Goal: Task Accomplishment & Management: Use online tool/utility

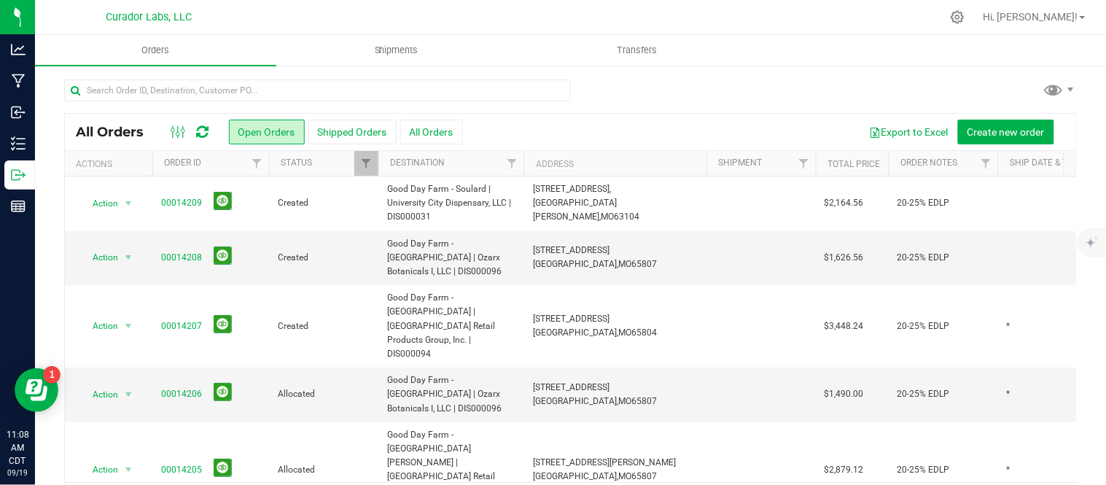
click at [209, 131] on div at bounding box center [190, 131] width 49 height 17
click at [199, 133] on icon at bounding box center [203, 132] width 12 height 15
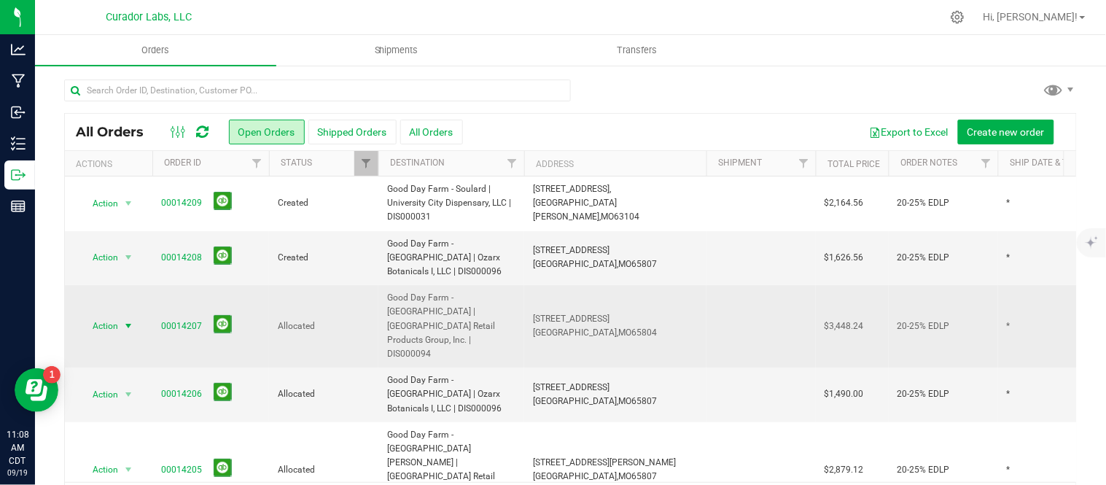
click at [108, 316] on span "Action" at bounding box center [98, 326] width 39 height 20
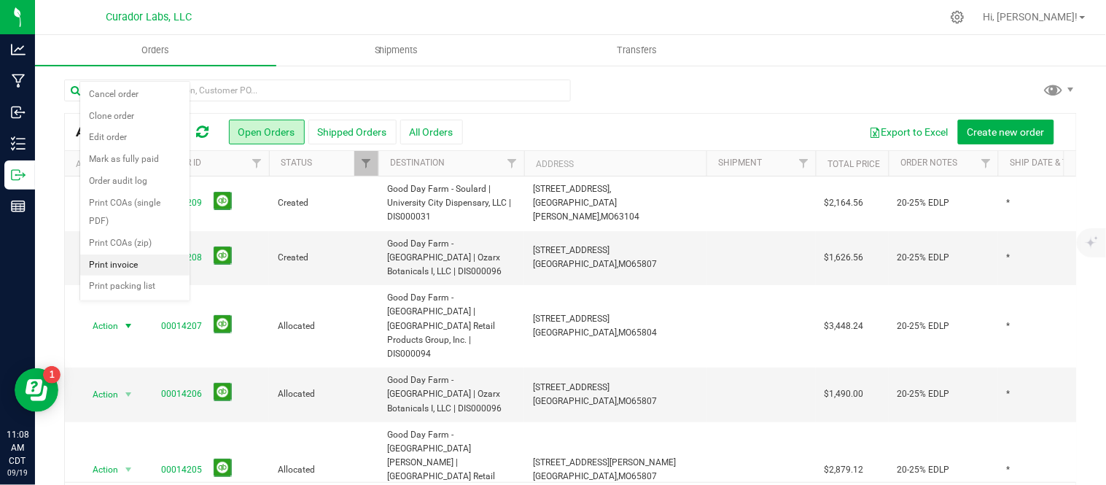
click at [112, 267] on li "Print invoice" at bounding box center [134, 265] width 109 height 22
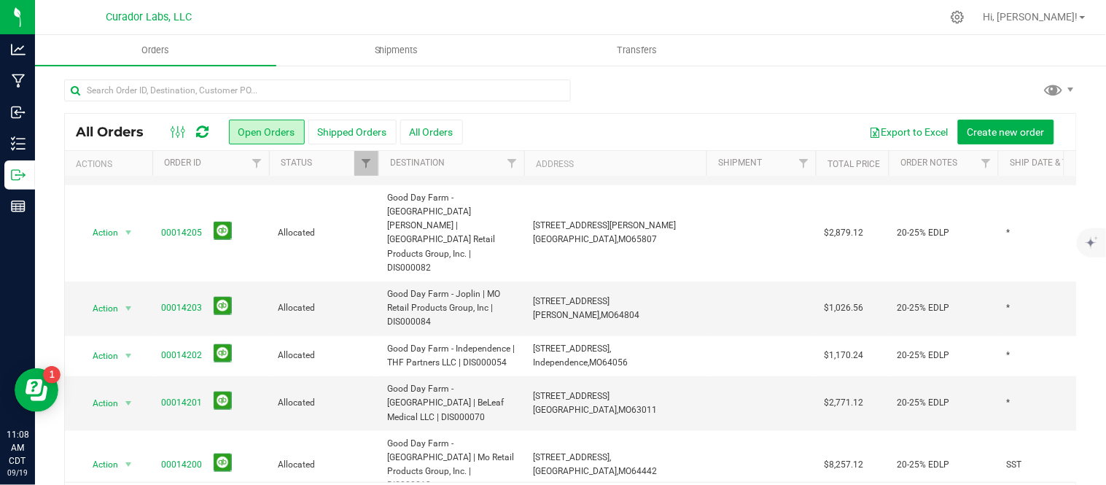
scroll to position [270, 0]
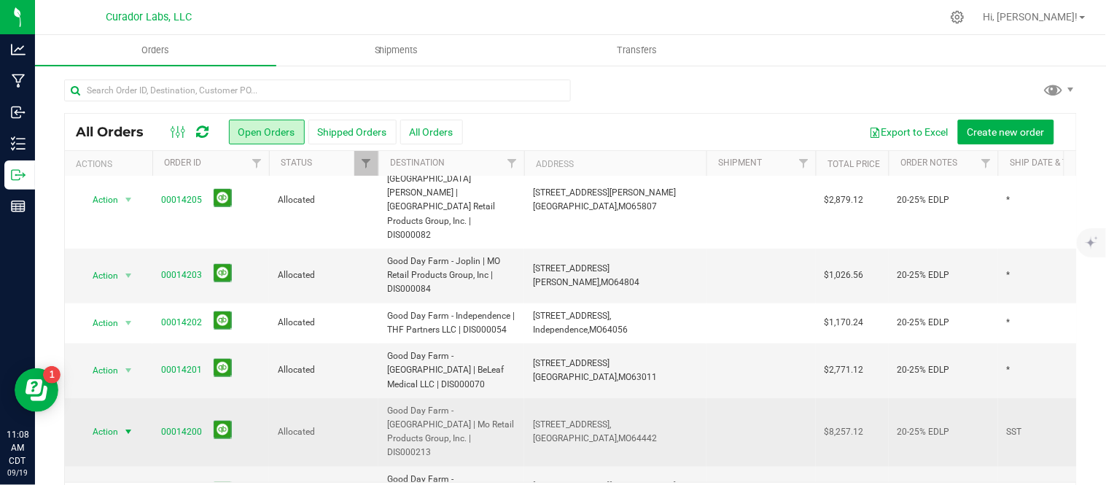
click at [120, 421] on span "select" at bounding box center [129, 431] width 18 height 20
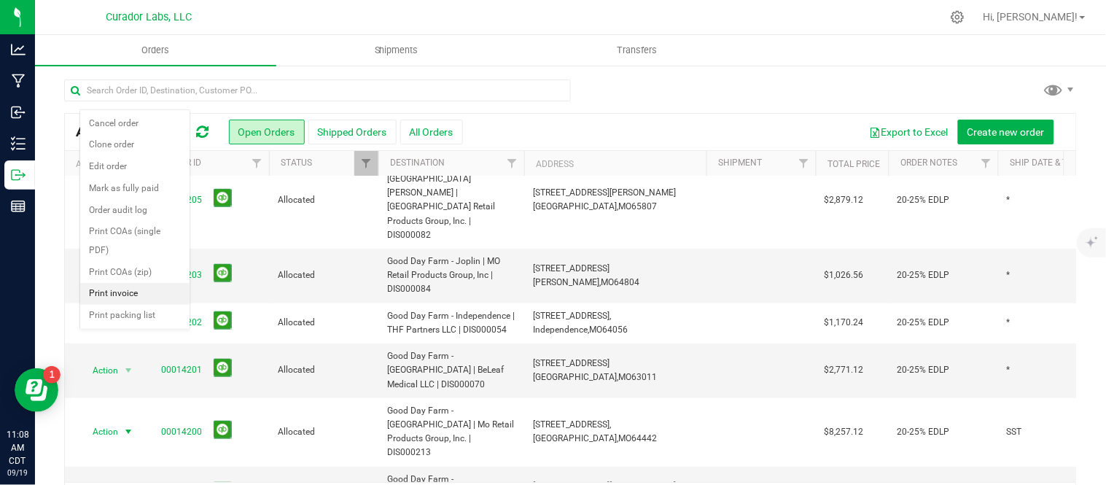
click at [133, 295] on li "Print invoice" at bounding box center [134, 294] width 109 height 22
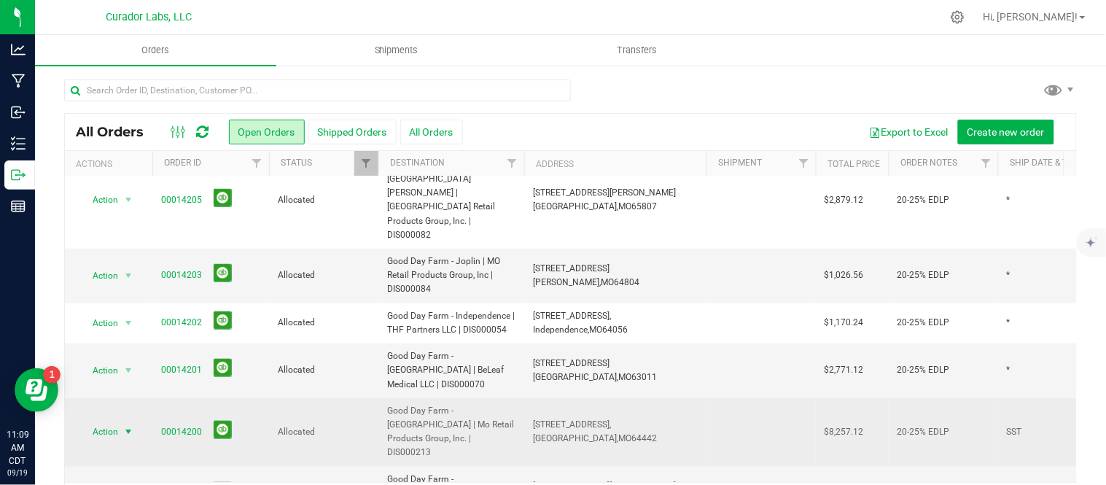
click at [122, 421] on span "select" at bounding box center [129, 431] width 18 height 20
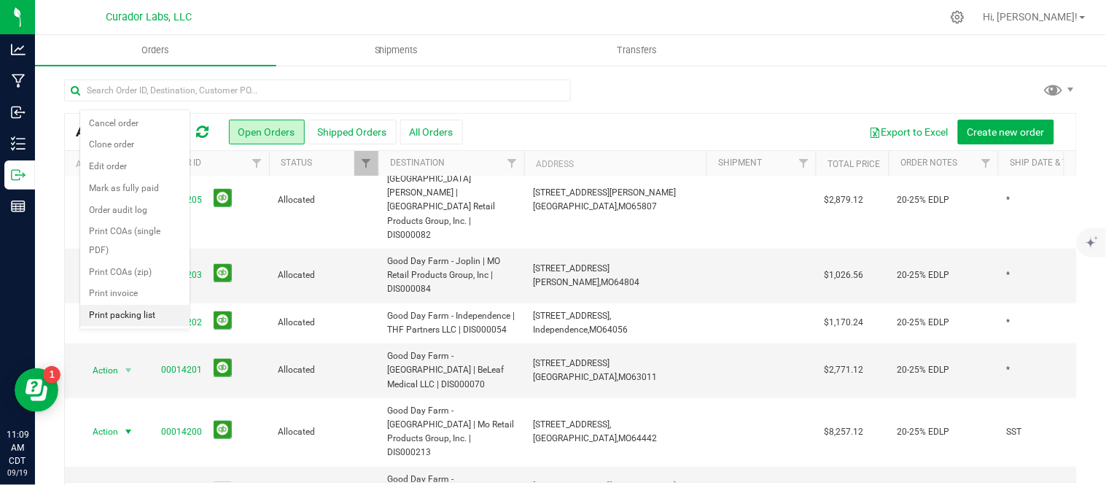
click at [133, 316] on li "Print packing list" at bounding box center [134, 316] width 109 height 22
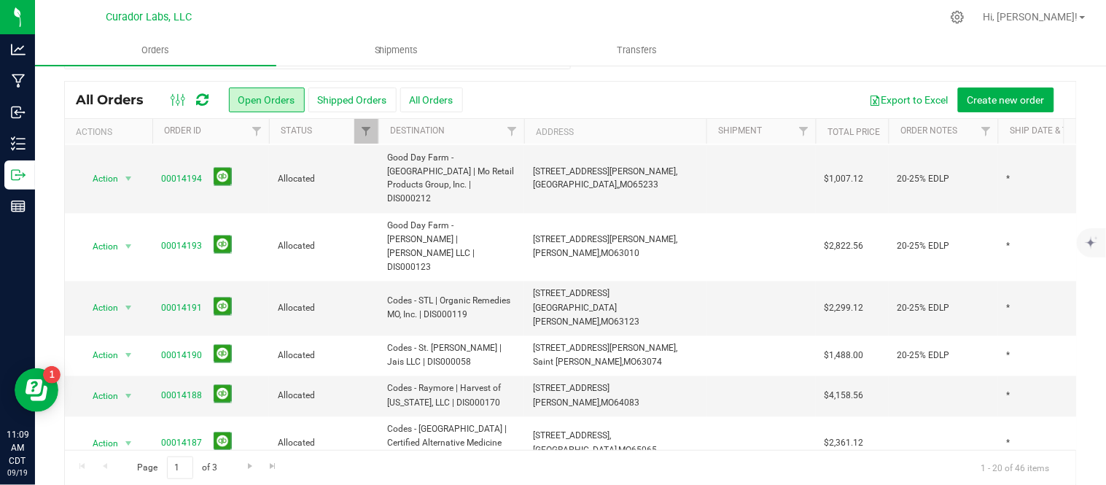
scroll to position [47, 0]
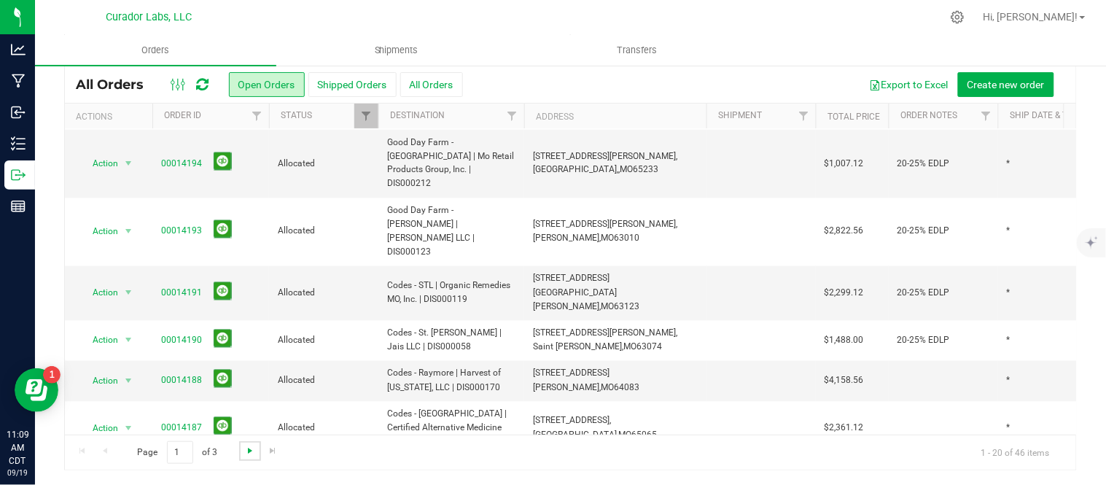
click at [249, 451] on span "Go to the next page" at bounding box center [250, 451] width 12 height 12
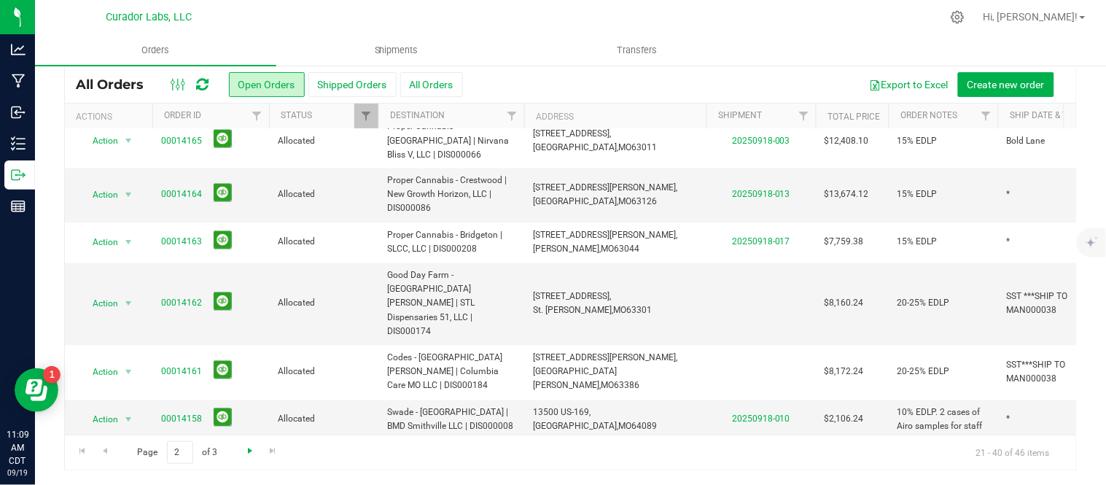
scroll to position [0, 0]
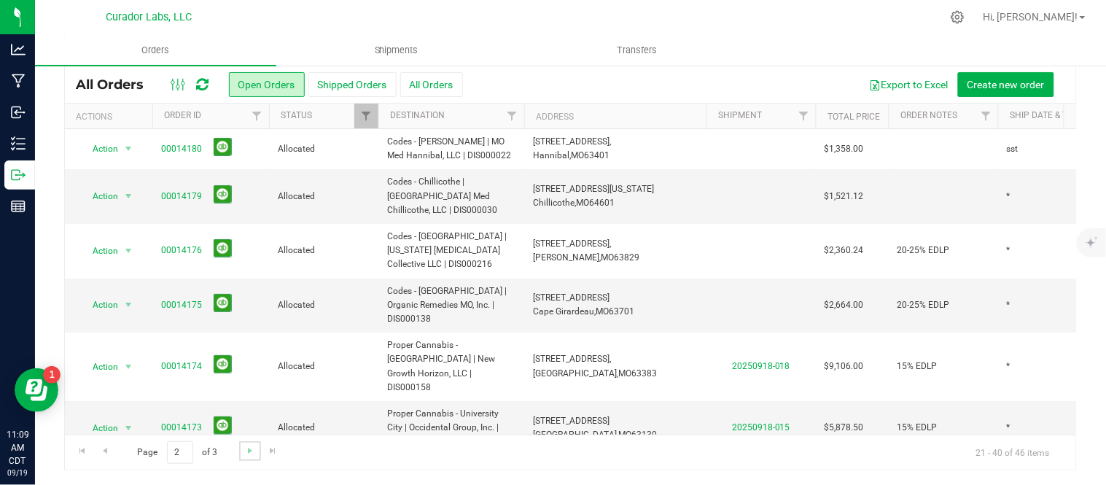
click at [255, 450] on link "Go to the next page" at bounding box center [249, 451] width 21 height 20
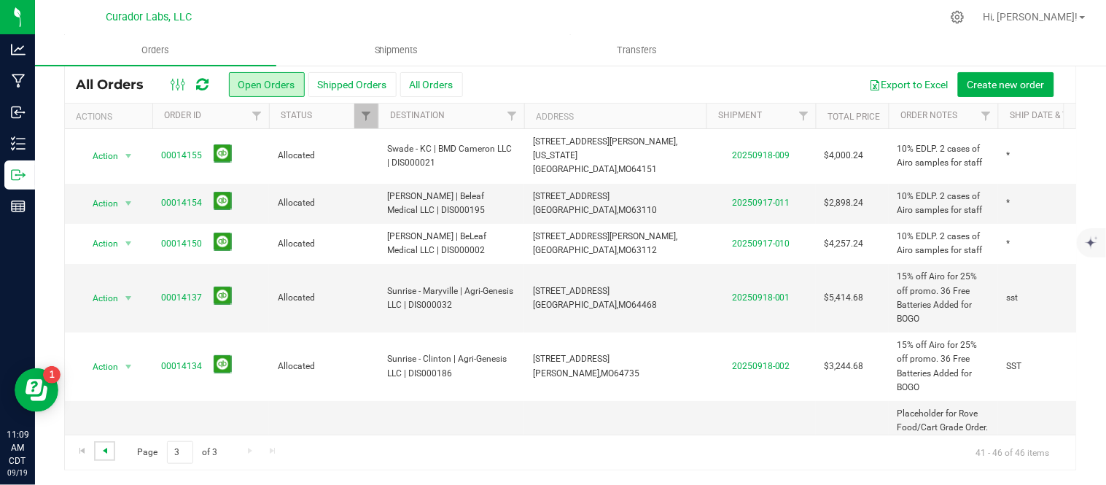
click at [104, 452] on span "Go to the previous page" at bounding box center [105, 451] width 12 height 12
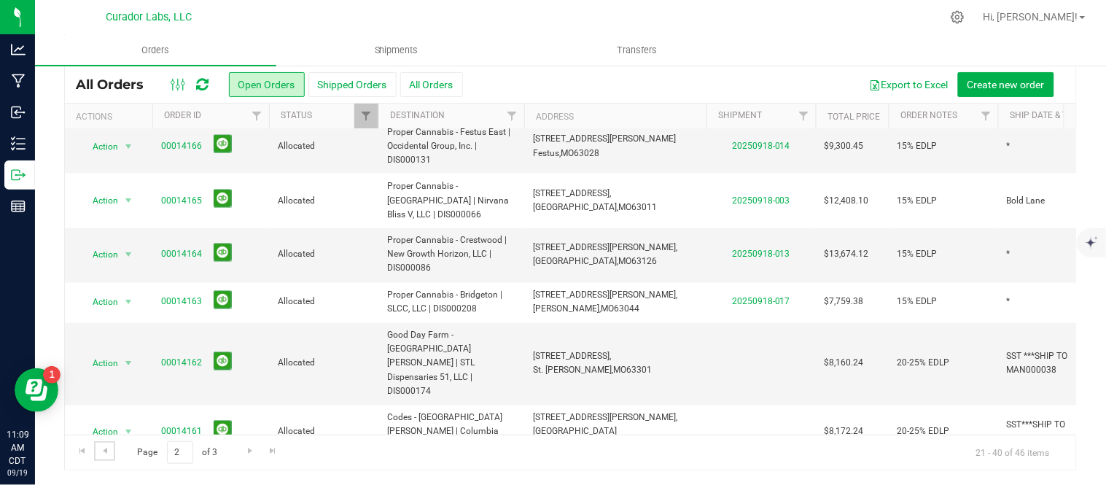
scroll to position [594, 0]
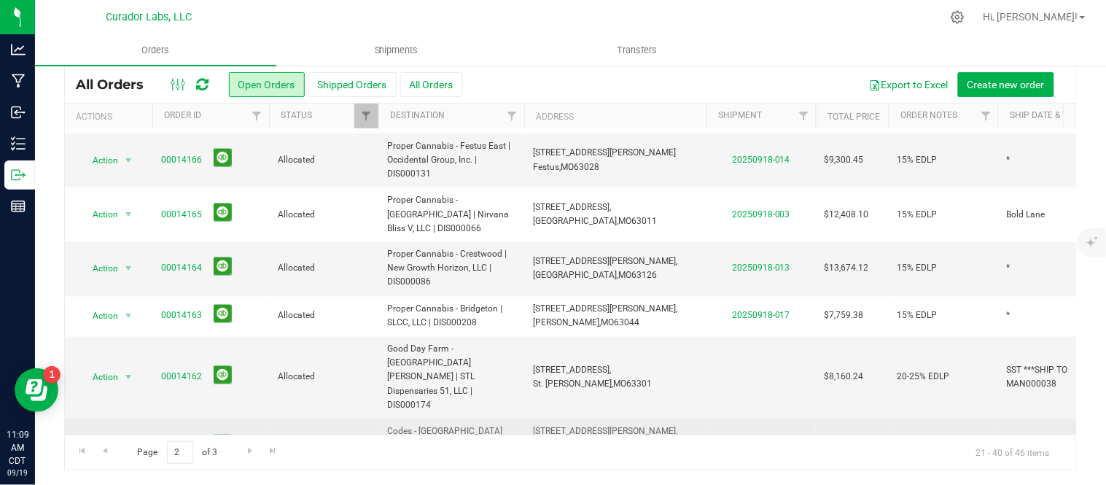
click at [110, 436] on span "Action" at bounding box center [98, 446] width 39 height 20
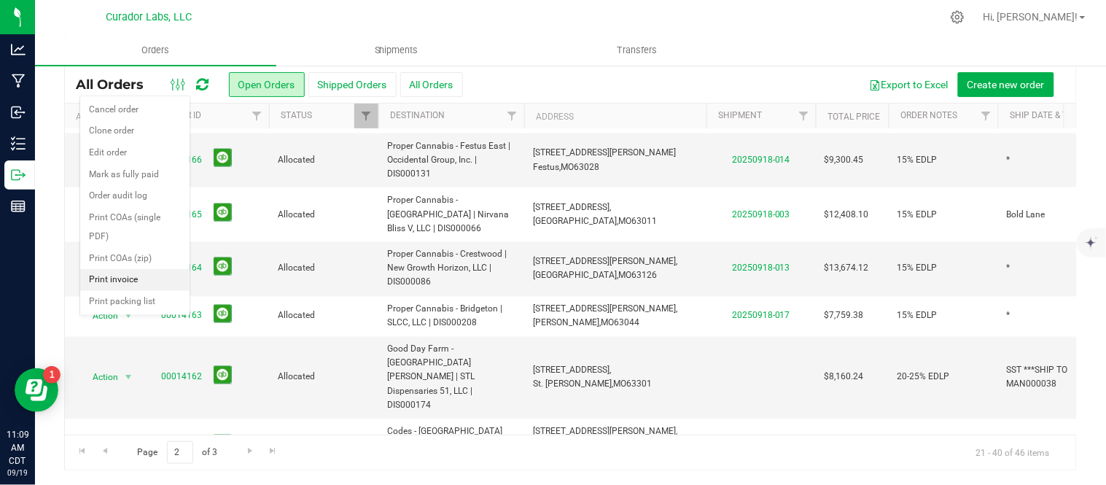
click at [117, 281] on li "Print invoice" at bounding box center [134, 280] width 109 height 22
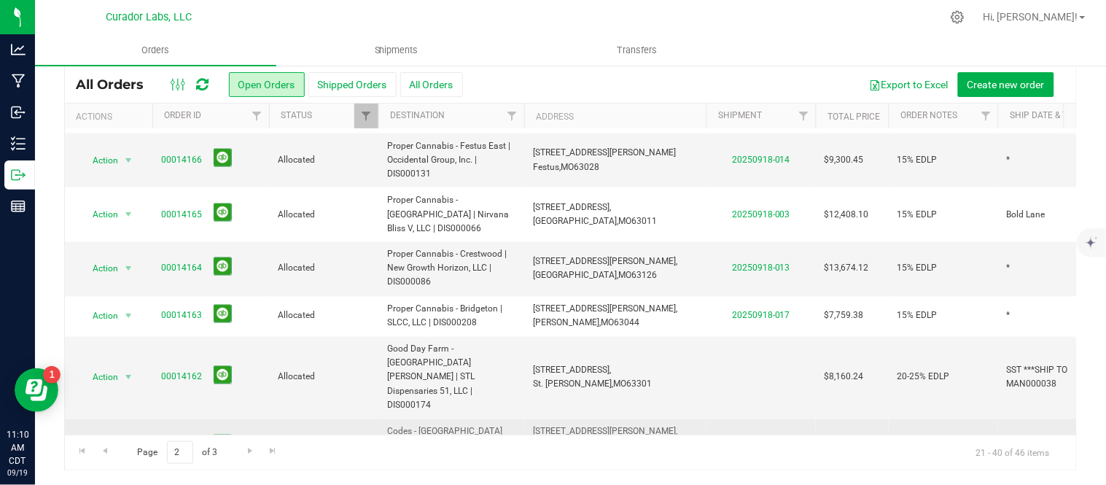
click at [120, 436] on span "select" at bounding box center [129, 446] width 18 height 20
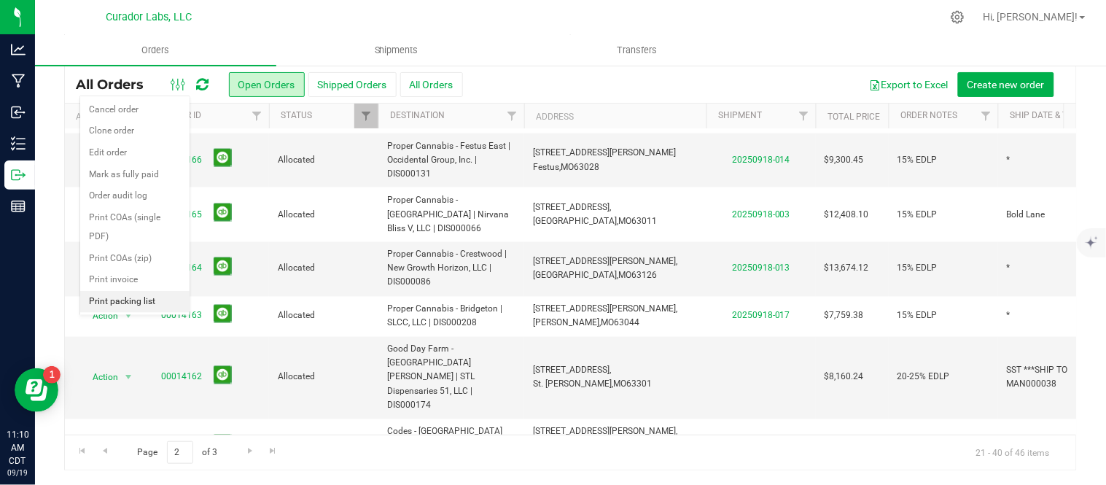
click at [133, 307] on li "Print packing list" at bounding box center [134, 302] width 109 height 22
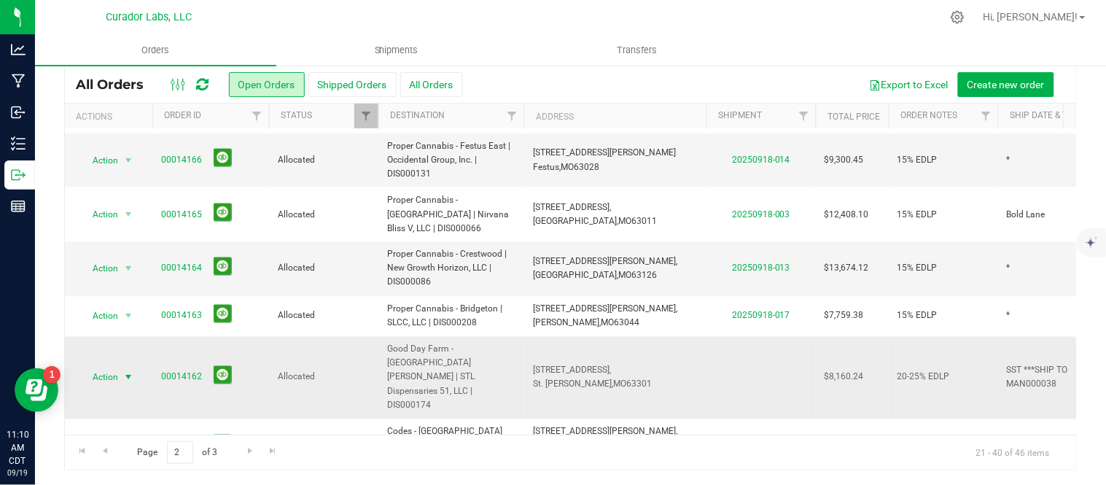
click at [114, 367] on span "Action" at bounding box center [98, 377] width 39 height 20
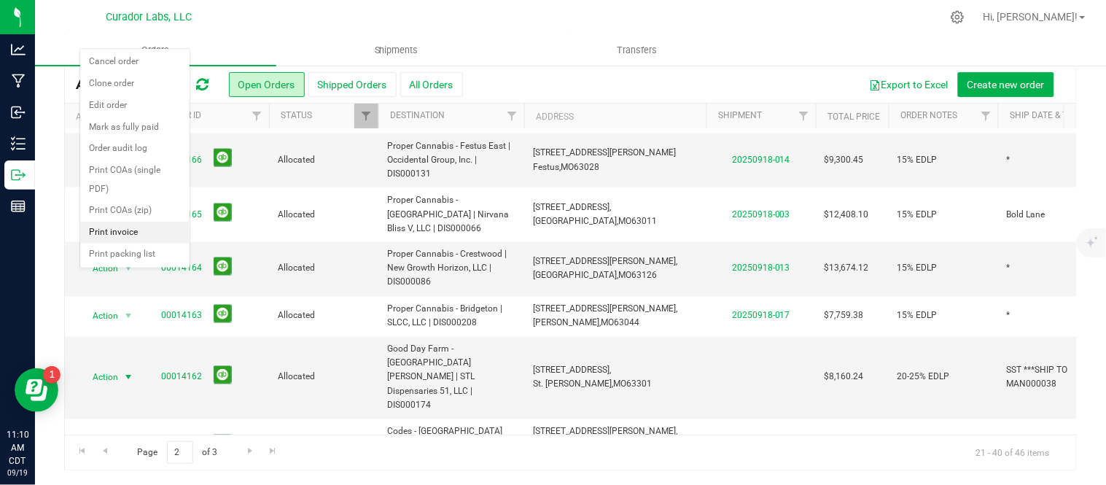
click at [129, 229] on li "Print invoice" at bounding box center [134, 233] width 109 height 22
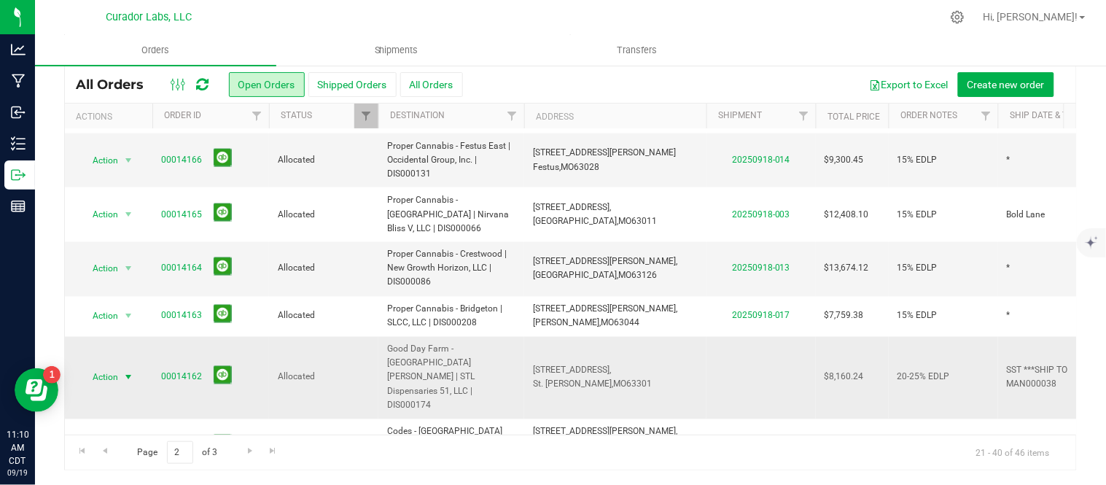
click at [125, 372] on span "select" at bounding box center [128, 378] width 12 height 12
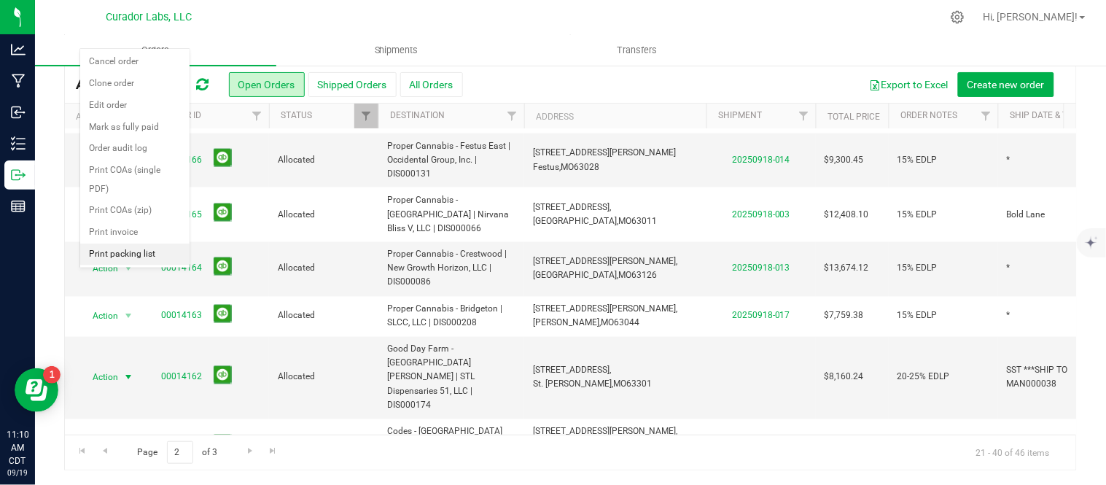
click at [135, 249] on li "Print packing list" at bounding box center [134, 255] width 109 height 22
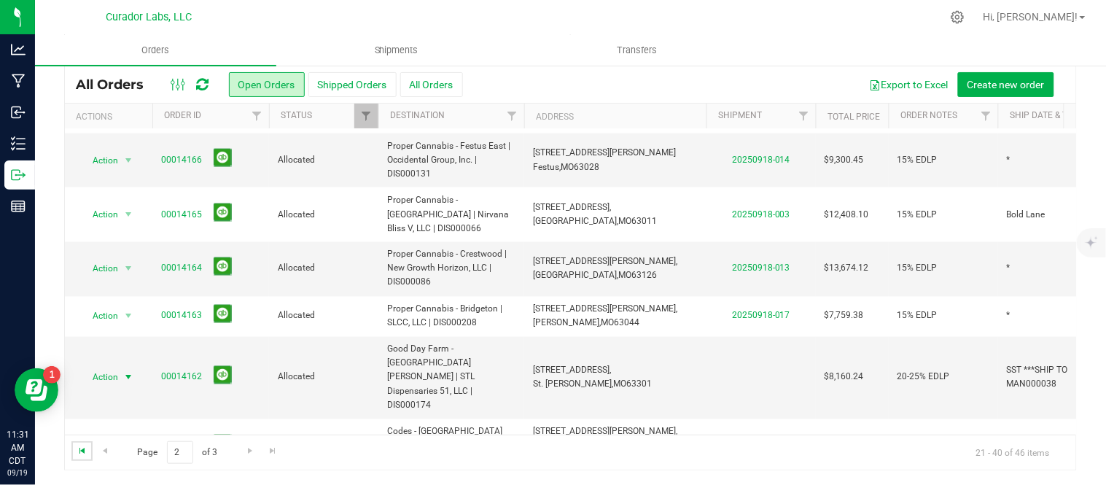
click at [87, 454] on span "Go to the first page" at bounding box center [83, 451] width 12 height 12
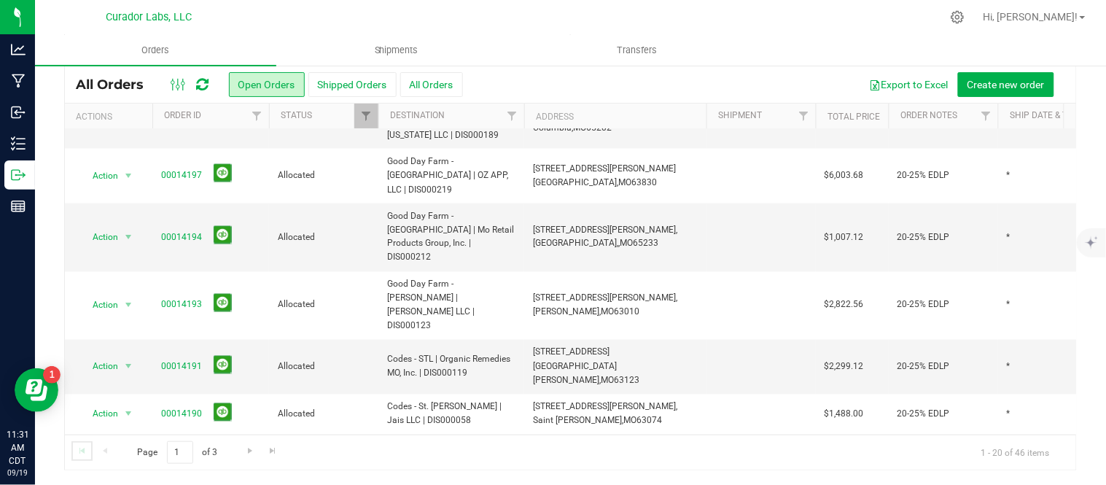
scroll to position [0, 0]
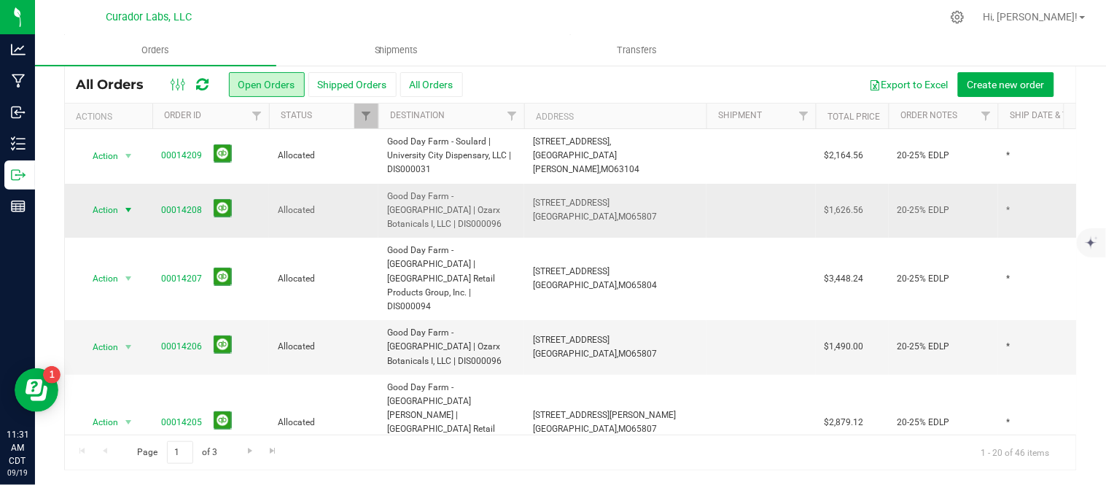
click at [101, 219] on span "Action" at bounding box center [98, 210] width 39 height 20
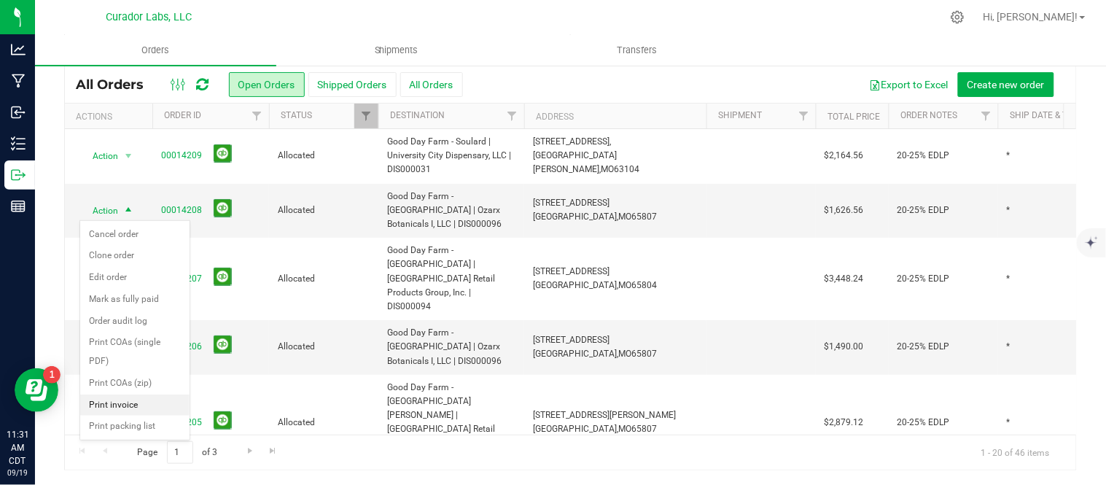
click at [117, 403] on li "Print invoice" at bounding box center [134, 405] width 109 height 22
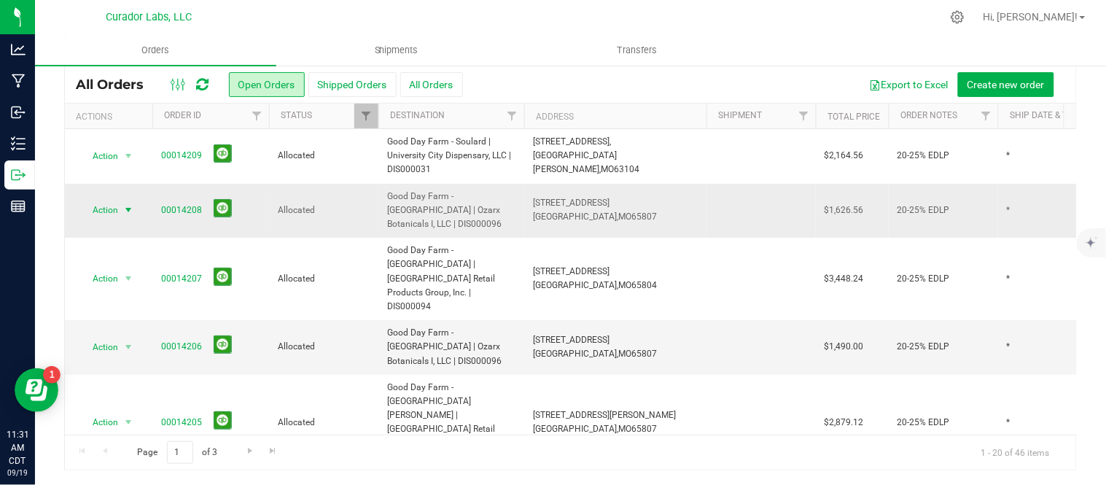
click at [117, 212] on span "Action" at bounding box center [98, 210] width 39 height 20
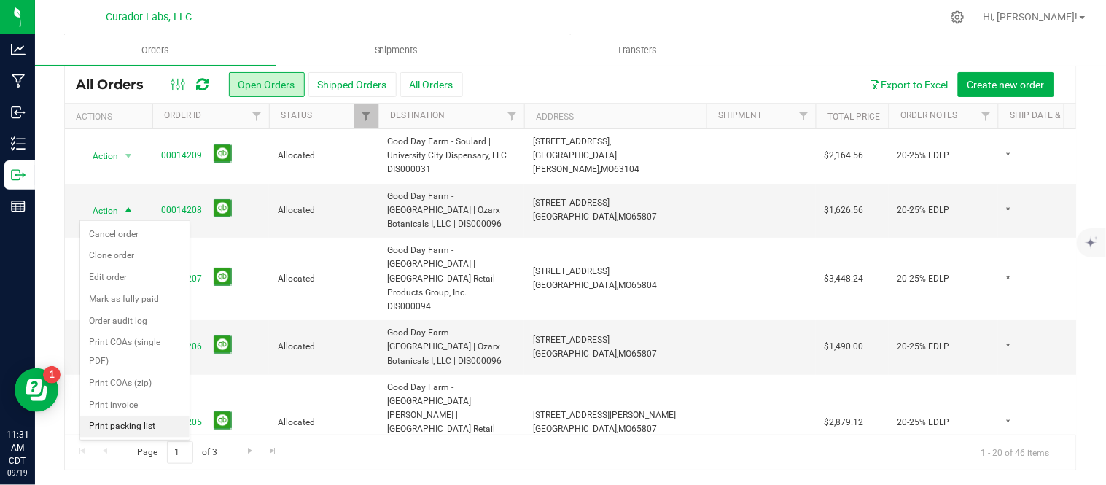
click at [133, 432] on li "Print packing list" at bounding box center [134, 427] width 109 height 22
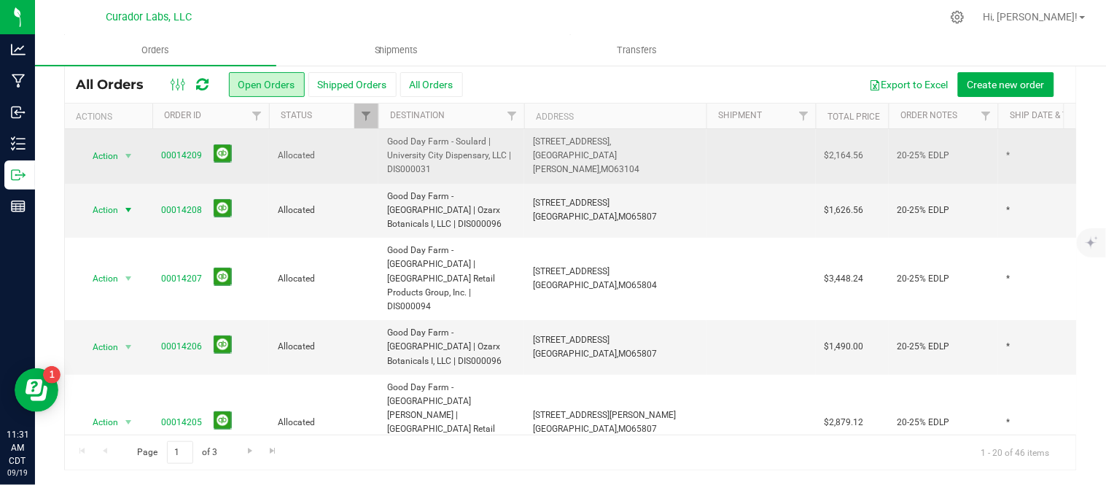
click at [112, 168] on td "Action Action Cancel order Clone order Edit order Mark as fully paid Order audi…" at bounding box center [108, 156] width 87 height 55
click at [121, 151] on span "select" at bounding box center [129, 156] width 18 height 20
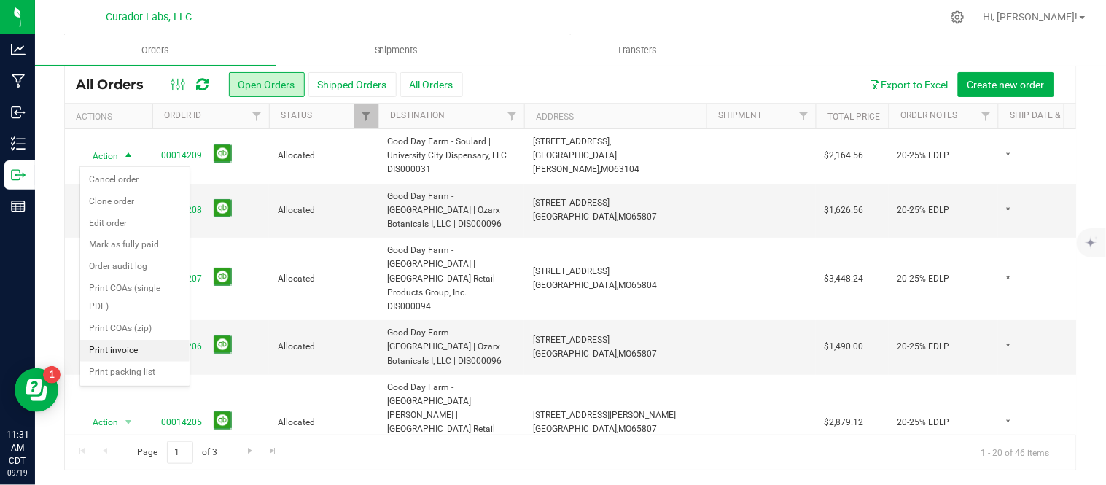
click at [122, 358] on li "Print invoice" at bounding box center [134, 351] width 109 height 22
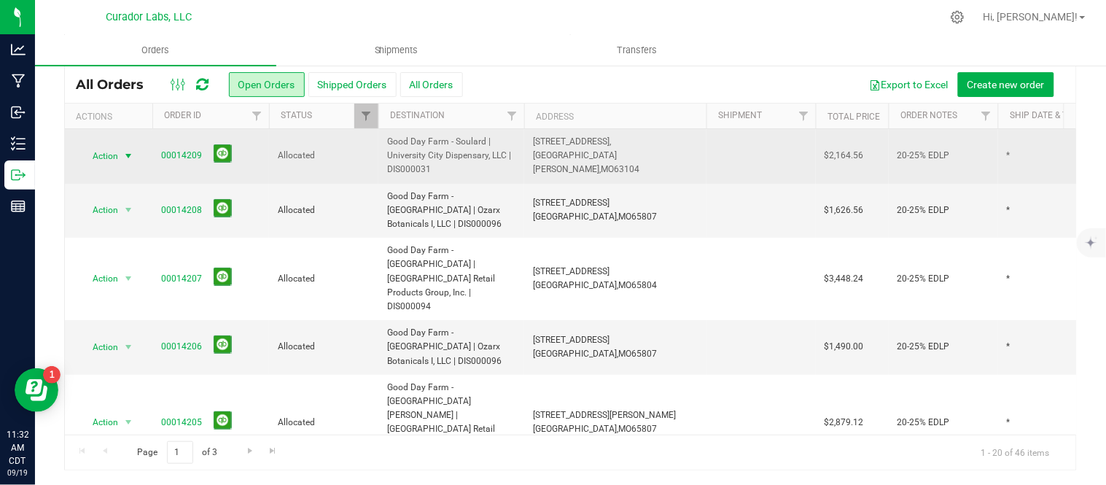
click at [113, 155] on span "Action" at bounding box center [98, 156] width 39 height 20
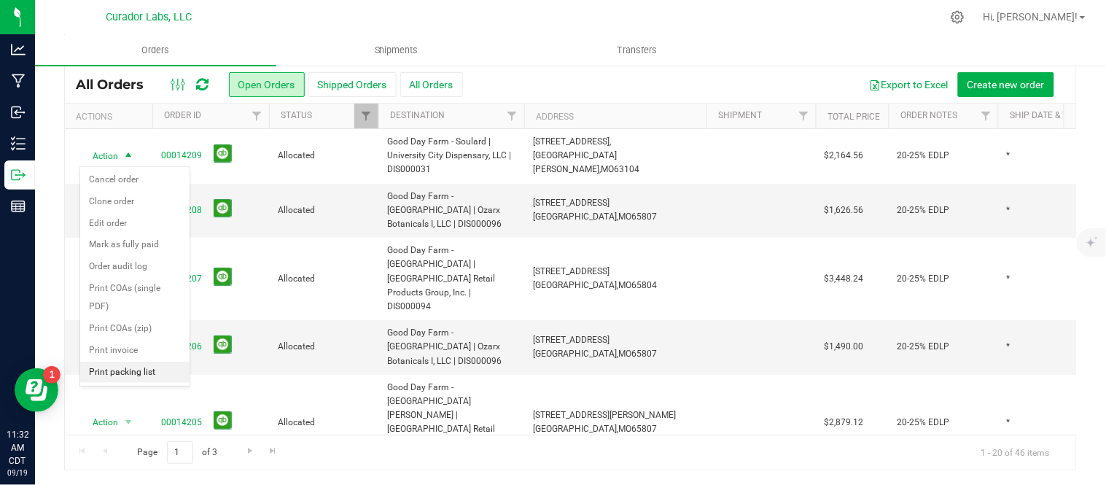
click at [163, 372] on li "Print packing list" at bounding box center [134, 373] width 109 height 22
